Goal: Task Accomplishment & Management: Complete application form

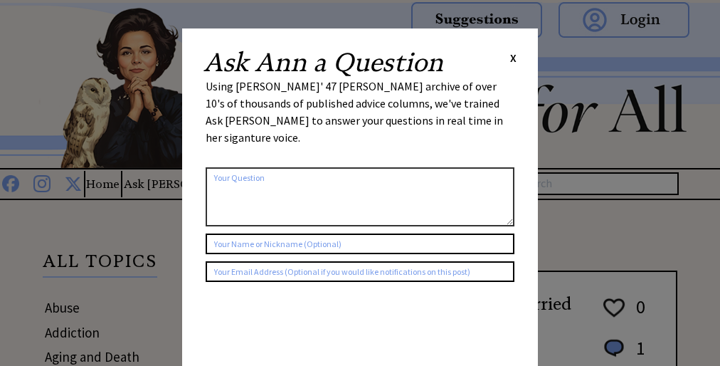
click at [360, 100] on div "Using [PERSON_NAME]' 47 [PERSON_NAME] archive of over 10's of thousands of publ…" at bounding box center [360, 119] width 309 height 83
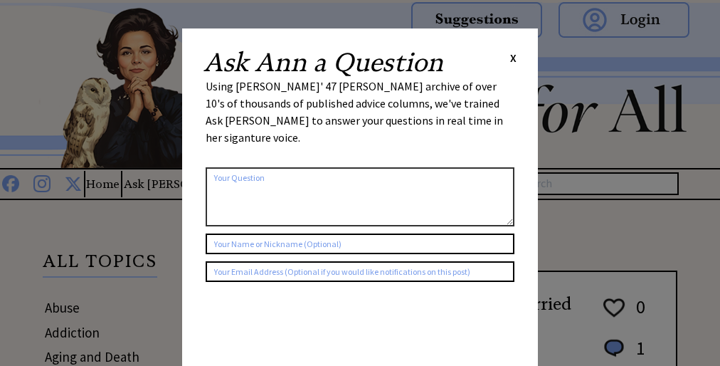
click at [360, 100] on div "Using [PERSON_NAME]' 47 [PERSON_NAME] archive of over 10's of thousands of publ…" at bounding box center [360, 119] width 309 height 83
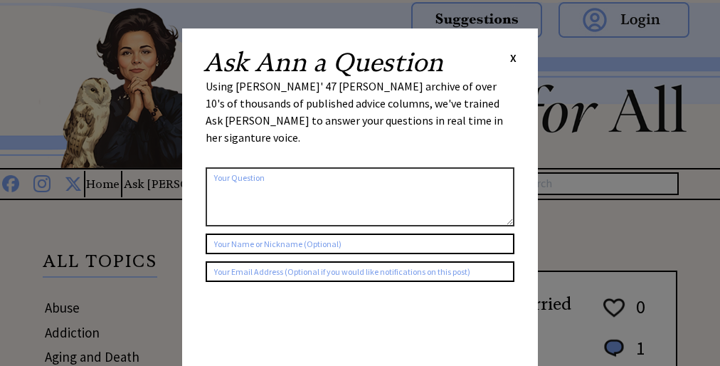
click at [360, 100] on div "Using [PERSON_NAME]' 47 [PERSON_NAME] archive of over 10's of thousands of publ…" at bounding box center [360, 119] width 309 height 83
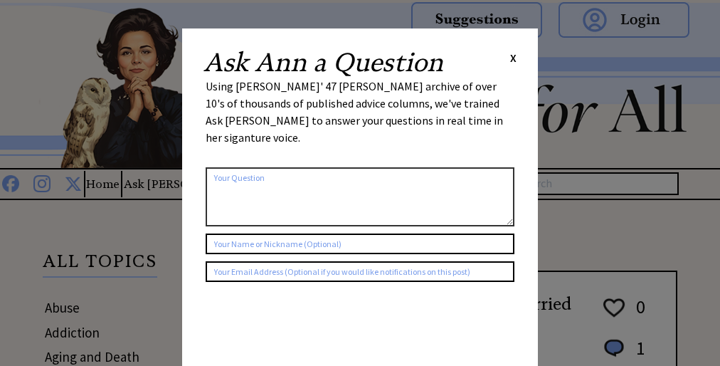
click at [360, 100] on div "Using [PERSON_NAME]' 47 [PERSON_NAME] archive of over 10's of thousands of publ…" at bounding box center [360, 119] width 309 height 83
